Goal: Task Accomplishment & Management: Complete application form

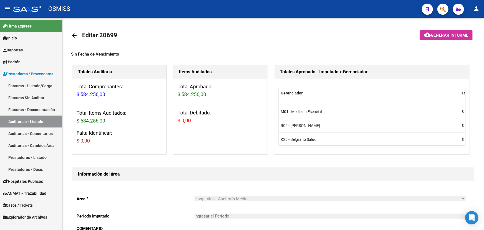
scroll to position [388, 0]
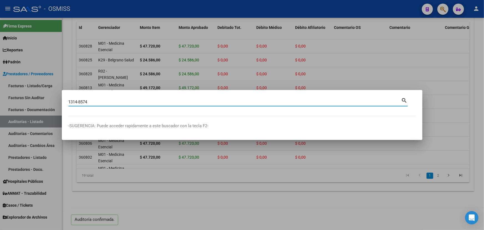
type input "1314-8574"
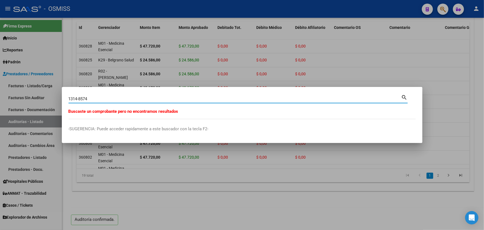
click at [24, 84] on div at bounding box center [242, 115] width 484 height 230
drag, startPoint x: 97, startPoint y: 100, endPoint x: 85, endPoint y: 98, distance: 12.8
click at [85, 98] on input "1314-8574" at bounding box center [234, 98] width 333 height 5
type input "1314-8547"
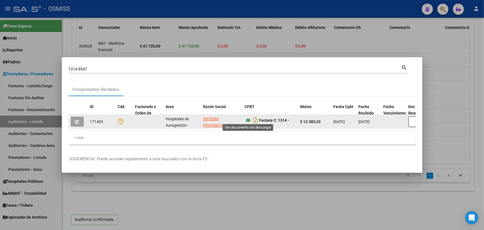
click at [250, 118] on icon at bounding box center [248, 120] width 7 height 7
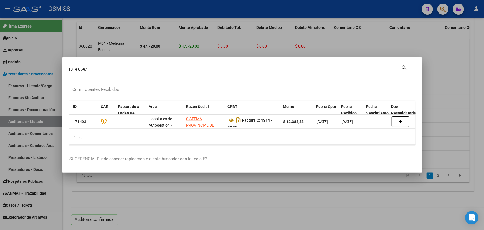
scroll to position [0, 0]
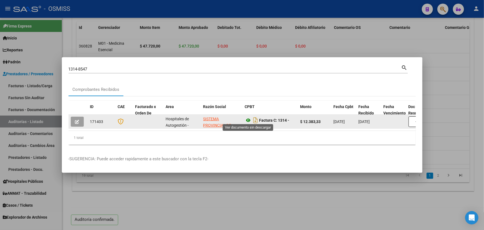
click at [247, 119] on icon at bounding box center [248, 120] width 7 height 7
click at [77, 120] on icon "button" at bounding box center [77, 121] width 4 height 4
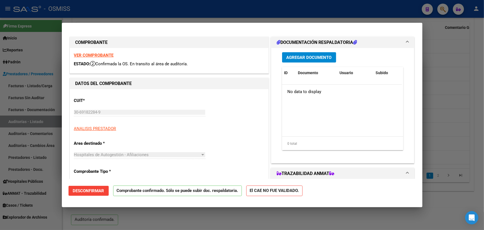
type input "[DATE]"
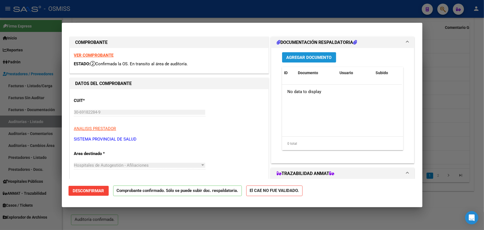
click at [296, 55] on span "Agregar Documento" at bounding box center [308, 57] width 45 height 5
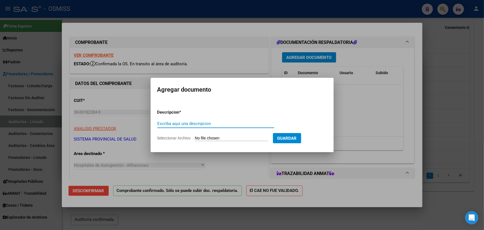
click at [174, 121] on input "Escriba aquí una descripcion" at bounding box center [215, 123] width 117 height 5
type input "d"
type input "DOC"
click at [174, 140] on span "Seleccionar Archivo" at bounding box center [174, 138] width 34 height 4
click at [195, 140] on input "Seleccionar Archivo" at bounding box center [231, 138] width 73 height 5
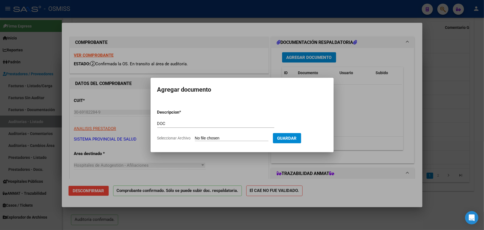
type input "C:\fakepath\SIPROSA FC. 1314-00008547 HOSPITAL [GEOGRAPHIC_DATA][PERSON_NAME]pdf"
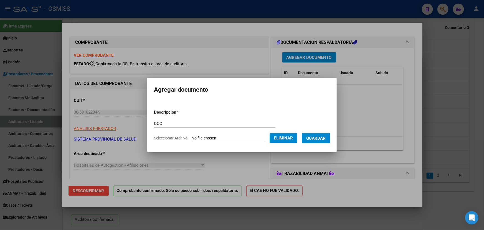
click at [320, 136] on span "Guardar" at bounding box center [315, 138] width 19 height 5
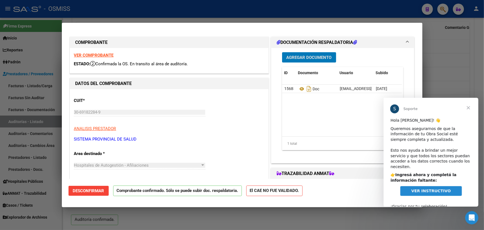
click at [468, 108] on span "Cerrar" at bounding box center [468, 107] width 20 height 20
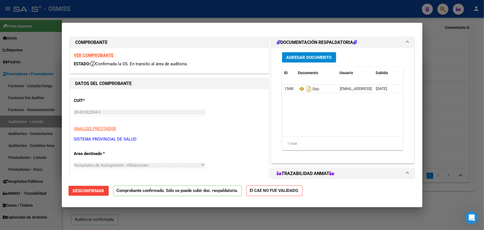
click at [435, 224] on div at bounding box center [242, 115] width 484 height 230
type input "$ 0,00"
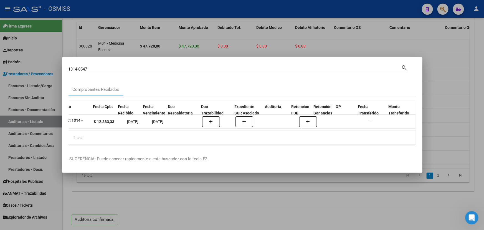
scroll to position [0, 197]
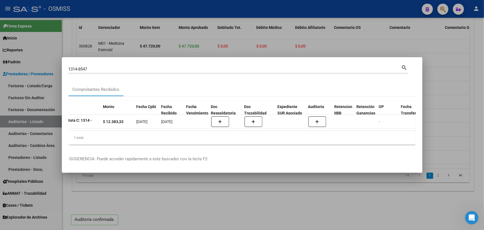
click at [177, 207] on div at bounding box center [242, 115] width 484 height 230
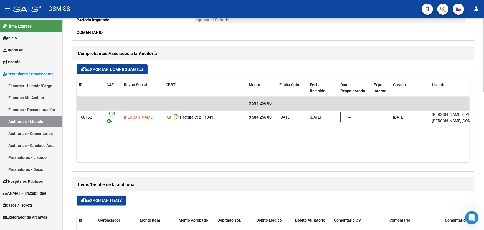
scroll to position [187, 0]
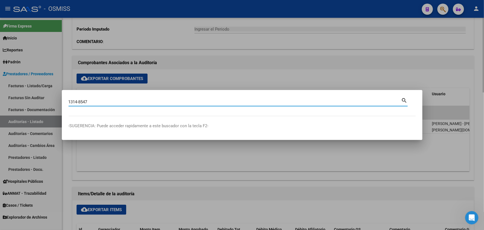
type input "1314-8547"
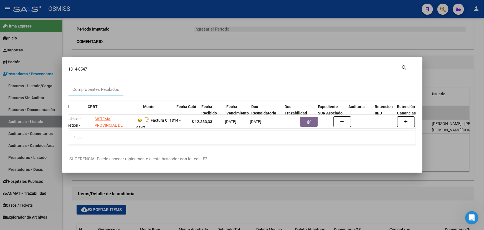
scroll to position [0, 176]
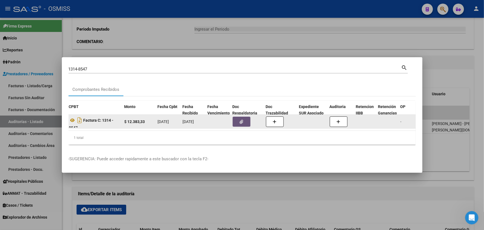
click at [237, 119] on button "button" at bounding box center [242, 121] width 18 height 10
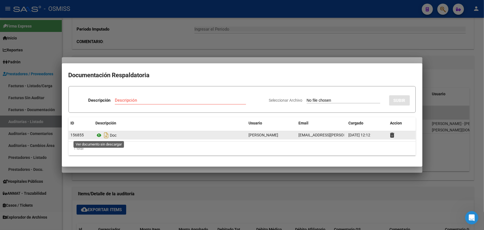
click at [100, 134] on icon at bounding box center [99, 135] width 7 height 7
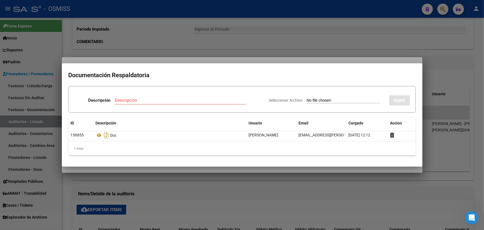
click at [457, 75] on div at bounding box center [242, 115] width 484 height 230
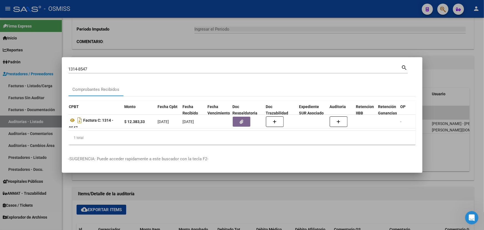
click at [457, 75] on div at bounding box center [242, 115] width 484 height 230
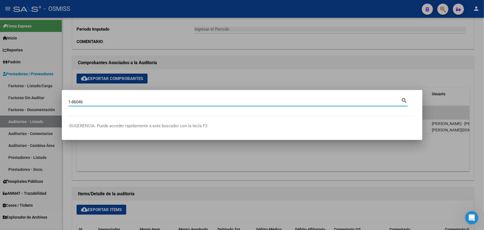
type input "1-86046"
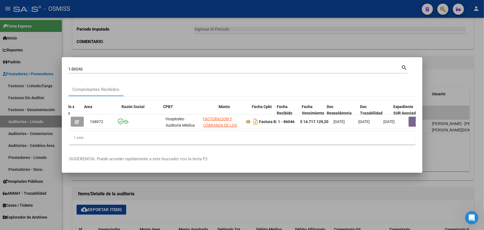
scroll to position [0, 102]
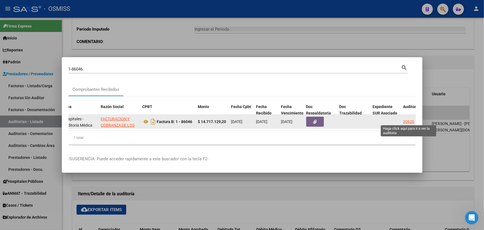
click at [405, 119] on div "20620" at bounding box center [408, 121] width 11 height 6
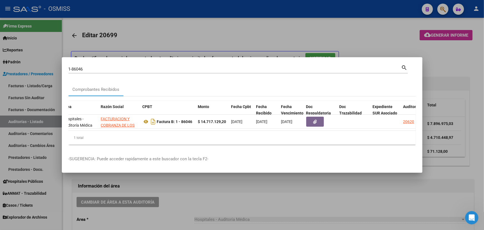
click at [186, 198] on div at bounding box center [242, 115] width 484 height 230
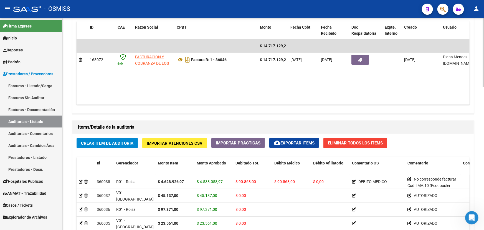
scroll to position [353, 0]
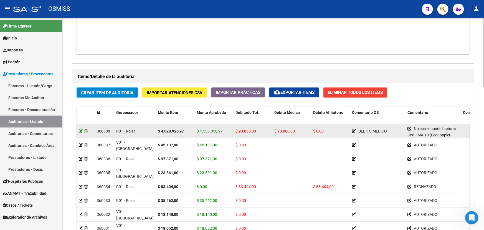
click at [79, 130] on icon at bounding box center [81, 131] width 4 height 4
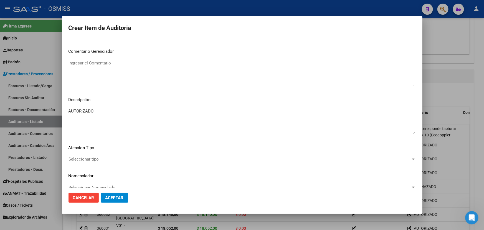
scroll to position [396, 0]
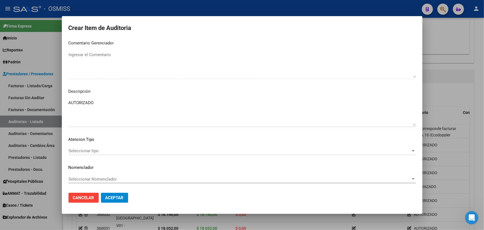
click at [480, 38] on div at bounding box center [242, 115] width 484 height 230
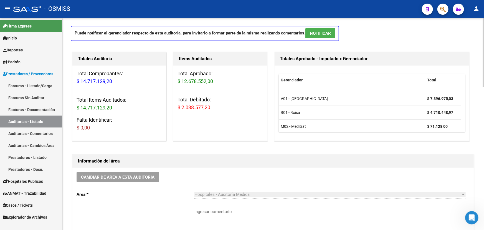
scroll to position [0, 0]
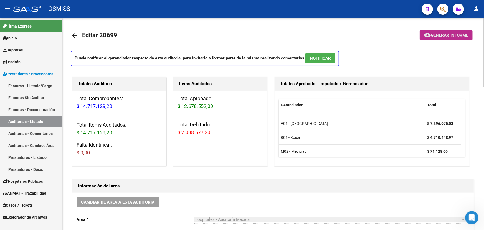
click at [442, 33] on span "Generar informe" at bounding box center [449, 35] width 37 height 5
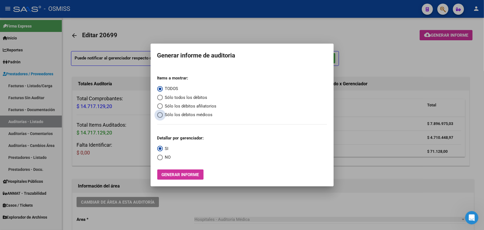
click at [159, 114] on span "Select an option" at bounding box center [160, 115] width 6 height 6
click at [159, 114] on input "Sólo los débitos médicos" at bounding box center [160, 115] width 6 height 6
radio input "true"
click at [181, 176] on span "Generar informe" at bounding box center [180, 174] width 37 height 5
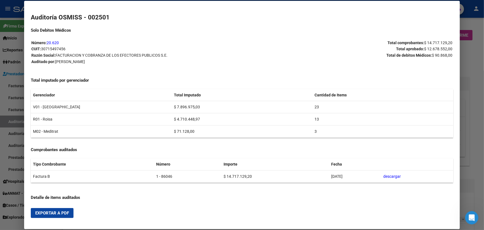
click at [60, 213] on span "Exportar a PDF" at bounding box center [52, 212] width 34 height 5
click at [476, 56] on div at bounding box center [242, 115] width 484 height 230
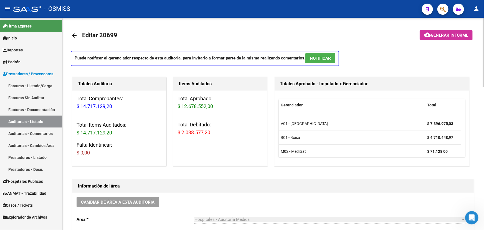
click at [72, 35] on mat-icon "arrow_back" at bounding box center [74, 35] width 7 height 7
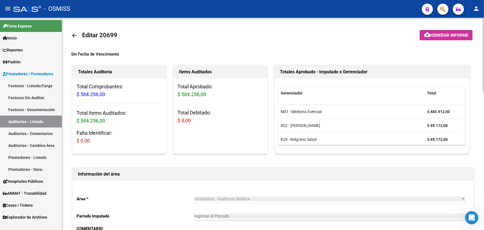
click at [73, 36] on mat-icon "arrow_back" at bounding box center [74, 35] width 7 height 7
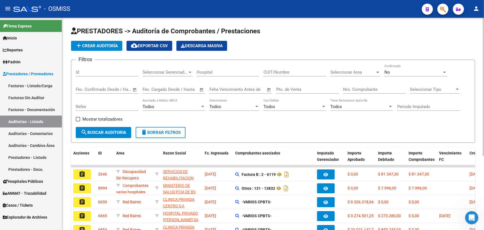
click at [277, 44] on div "add Crear Auditoría cloud_download Exportar CSV Descarga Masiva" at bounding box center [273, 46] width 404 height 10
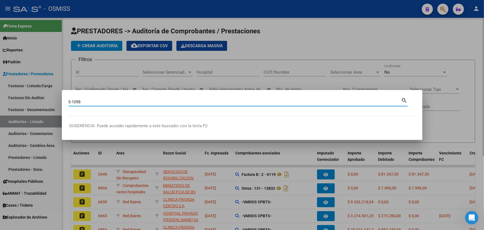
type input "5-1098"
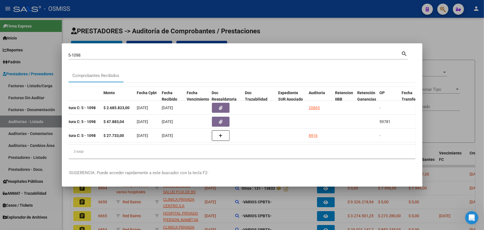
scroll to position [0, 218]
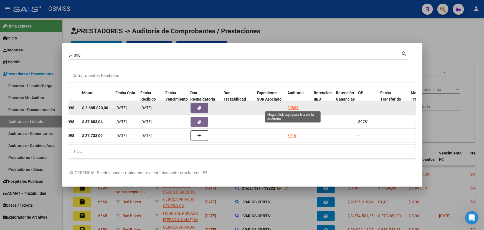
click at [293, 105] on div "20865" at bounding box center [292, 108] width 11 height 6
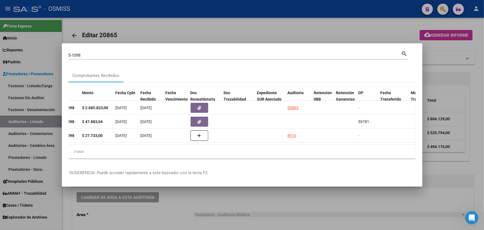
click at [175, 206] on div at bounding box center [242, 115] width 484 height 230
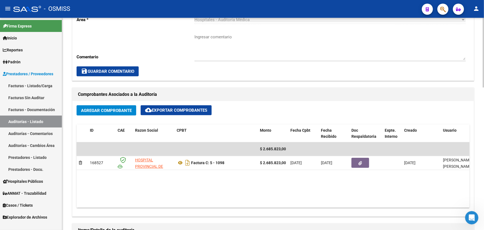
scroll to position [202, 0]
